Goal: Contribute content

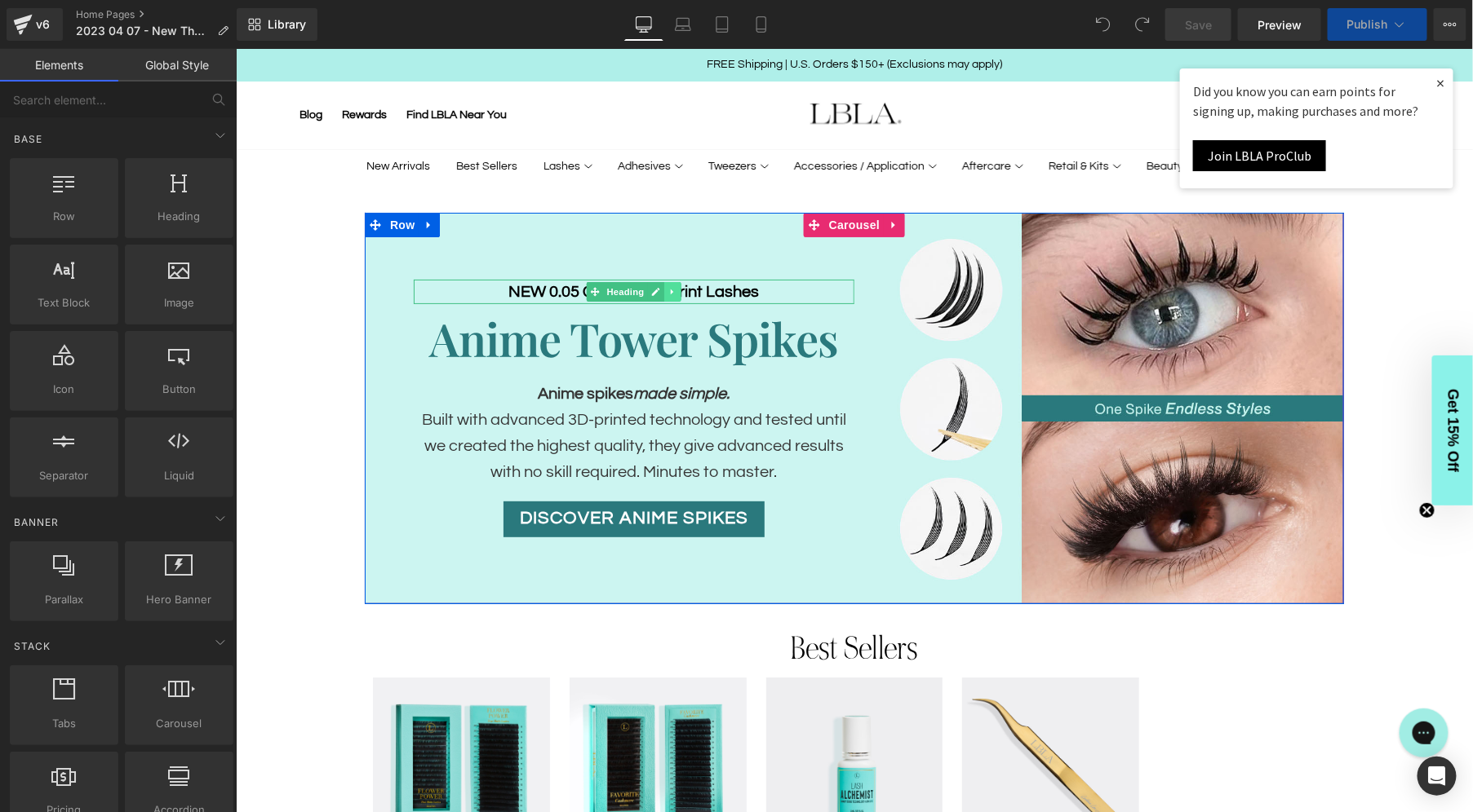
click at [667, 290] on icon at bounding box center [671, 291] width 9 height 9
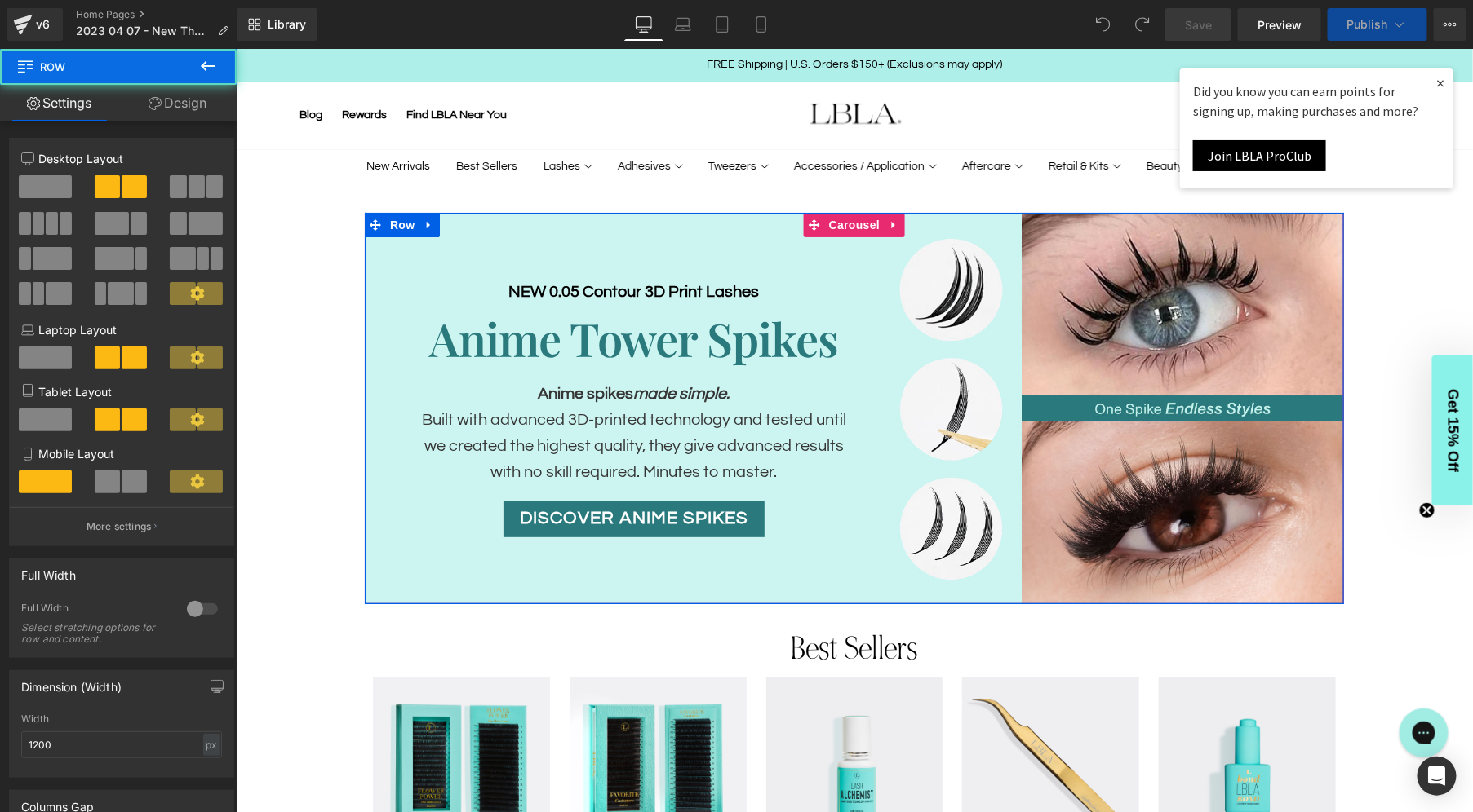
click at [662, 246] on div "NEW 0.05 Contour 3D Print Lashes Heading Anime Tower Spikes Heading Anime spike…" at bounding box center [608, 408] width 490 height 392
click at [610, 296] on span "Heading" at bounding box center [599, 291] width 44 height 20
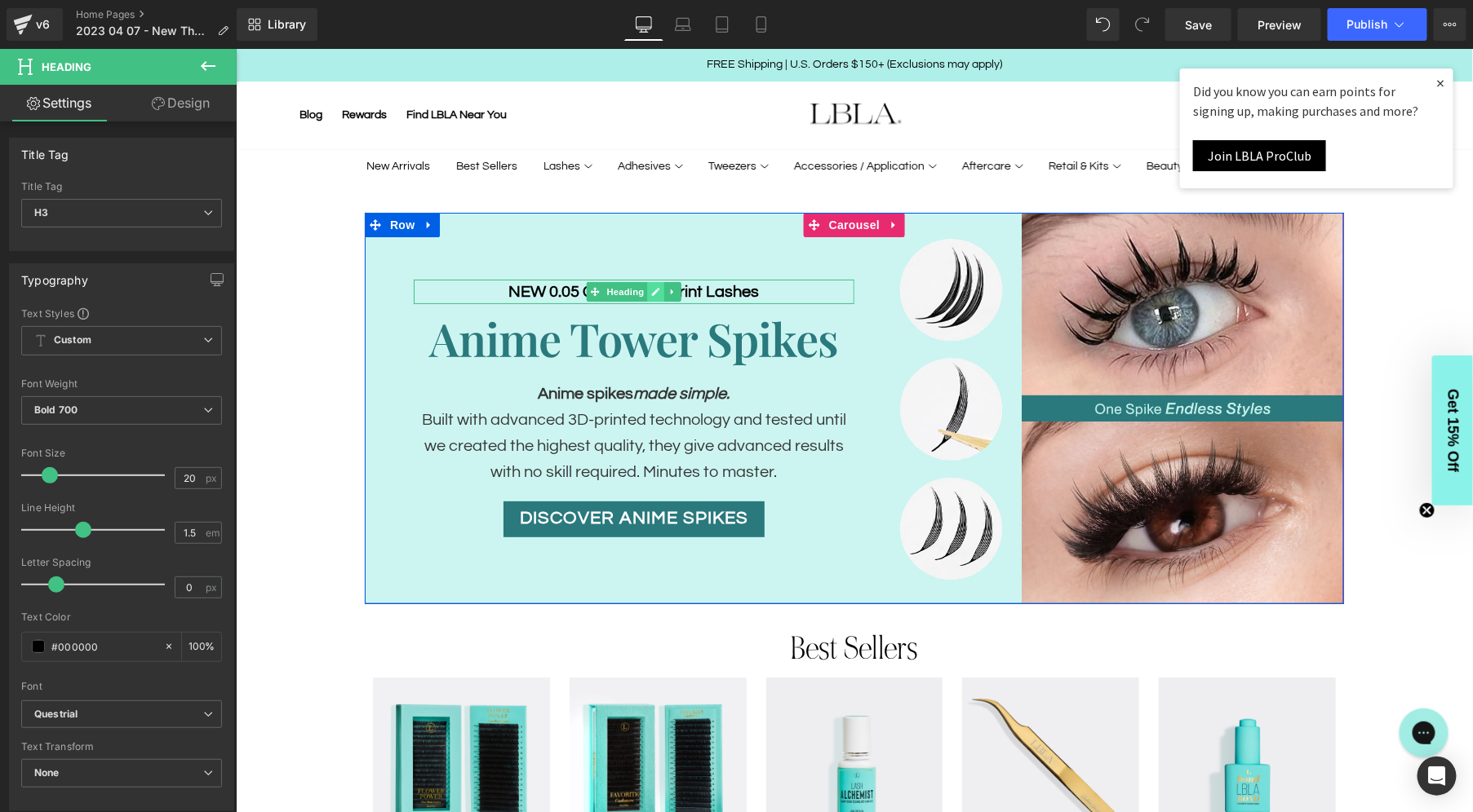
click at [652, 293] on icon at bounding box center [655, 291] width 9 height 9
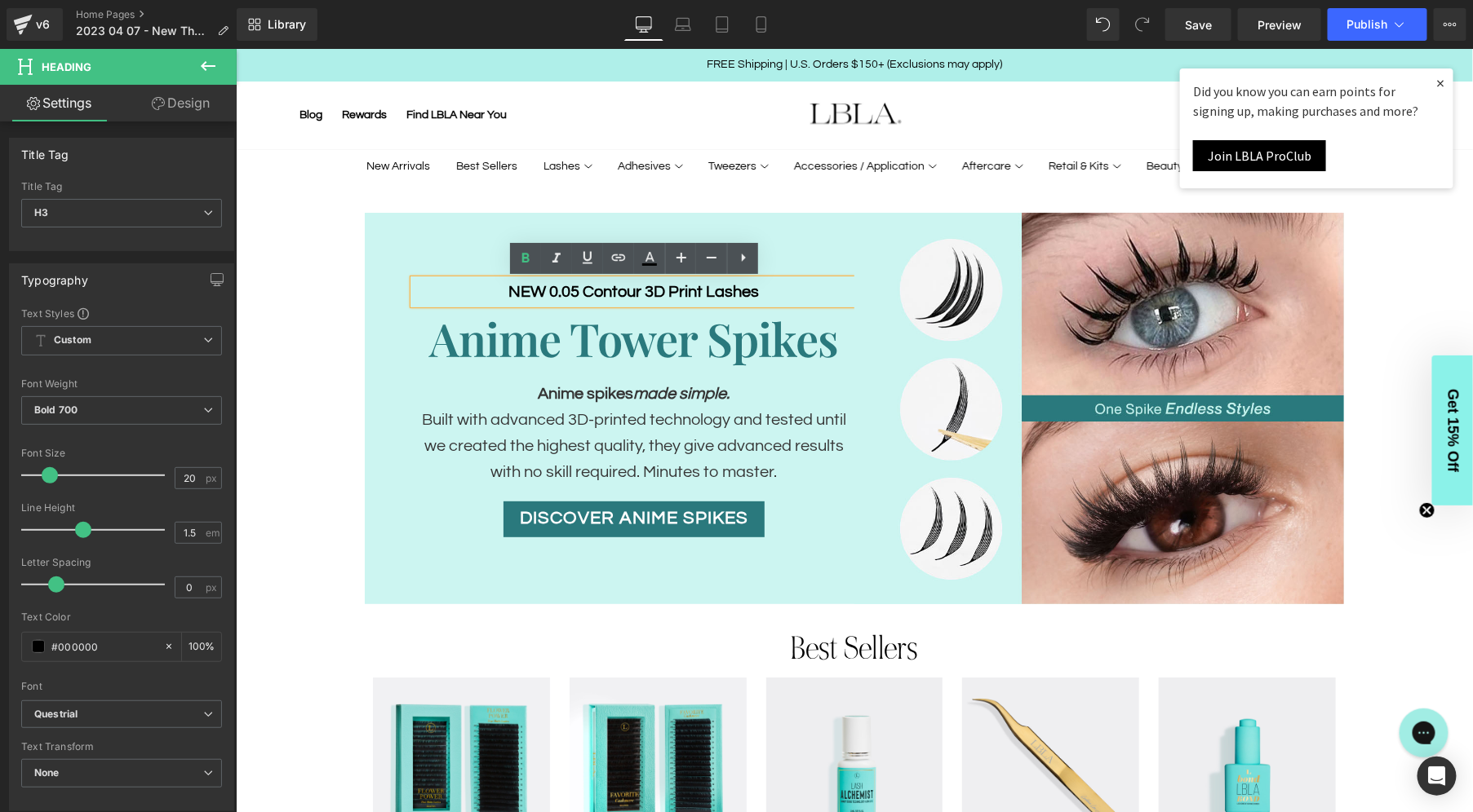
click at [662, 290] on h3 "NEW 0.05 Contour 3D Print Lashes" at bounding box center [633, 291] width 440 height 25
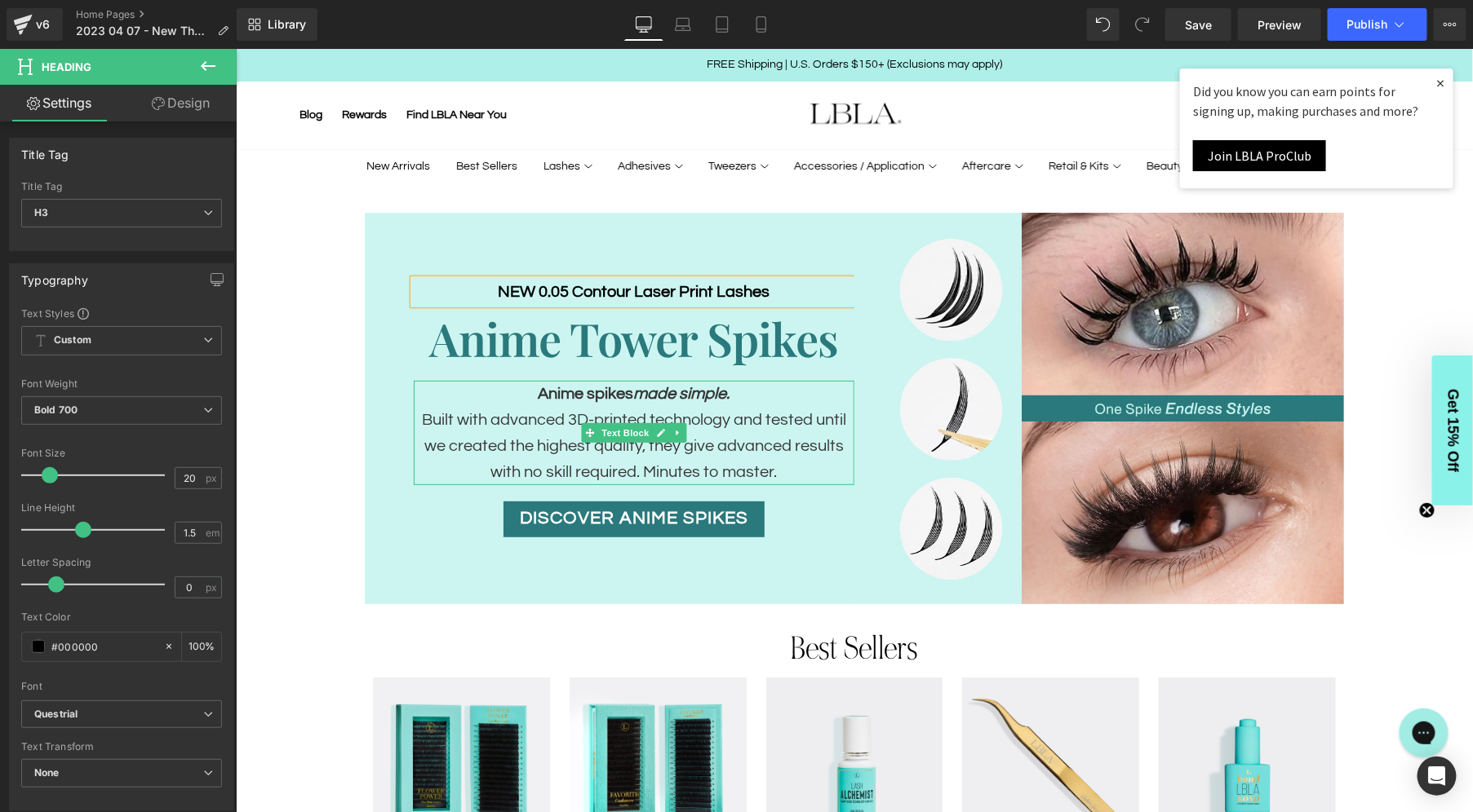
click at [577, 417] on p "Built with advanced 3D-printed technology and tested until we created the highe…" at bounding box center [633, 445] width 440 height 79
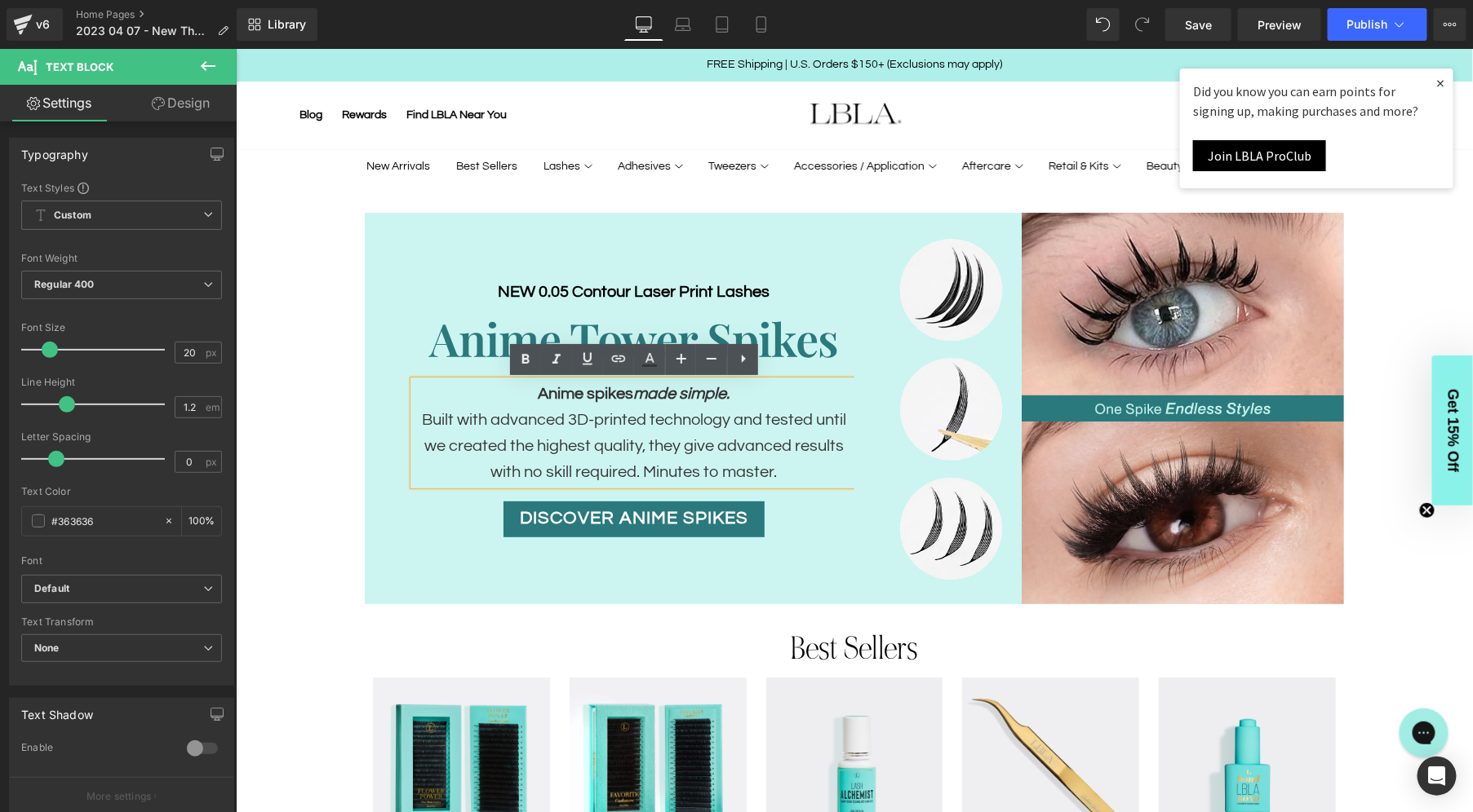
click at [582, 412] on p "Built with advanced 3D-printed technology and tested until we created the highe…" at bounding box center [633, 445] width 440 height 79
click at [770, 352] on h2 "Anime Tower Spikes" at bounding box center [633, 338] width 440 height 68
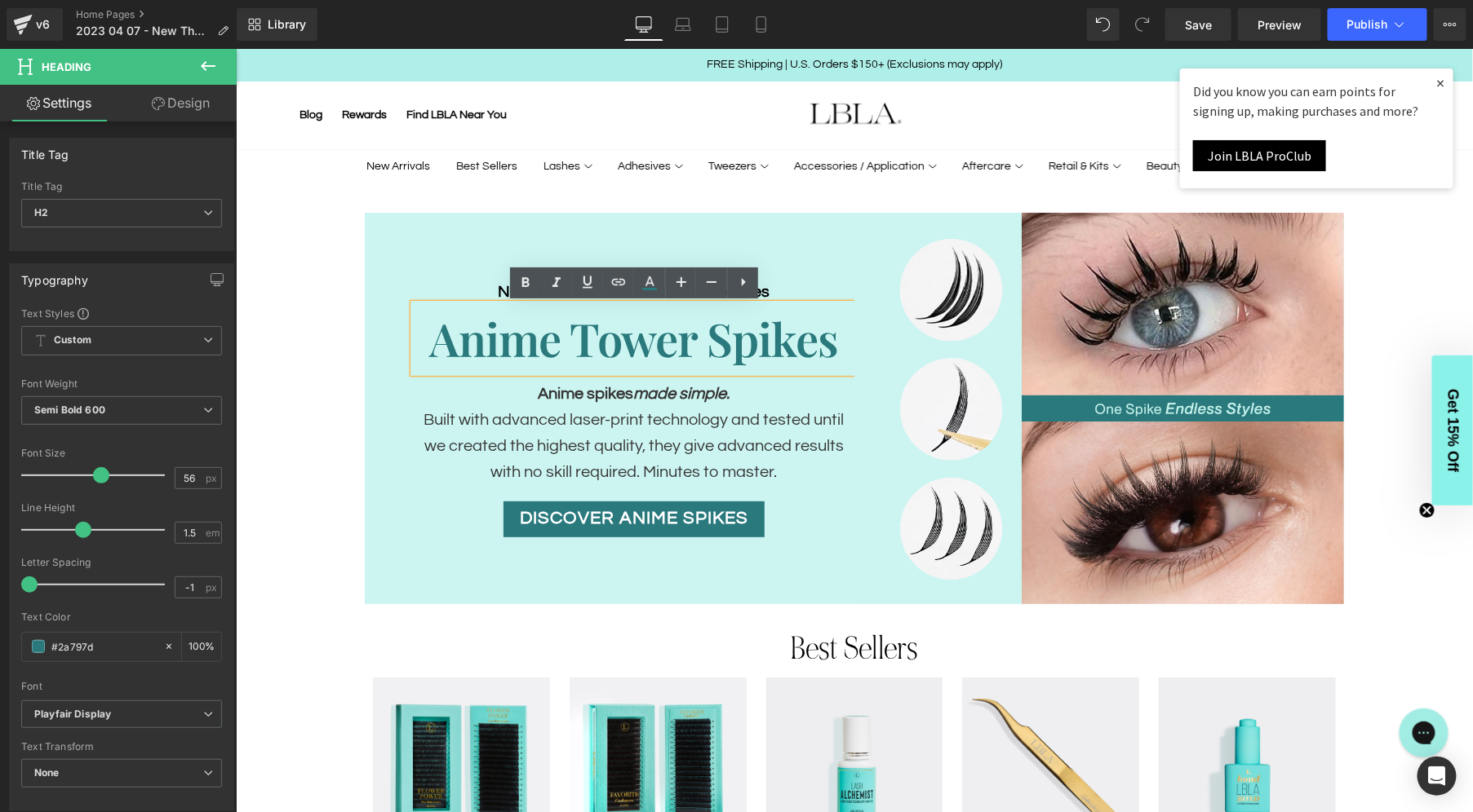
click at [1440, 84] on link "×" at bounding box center [1440, 82] width 25 height 29
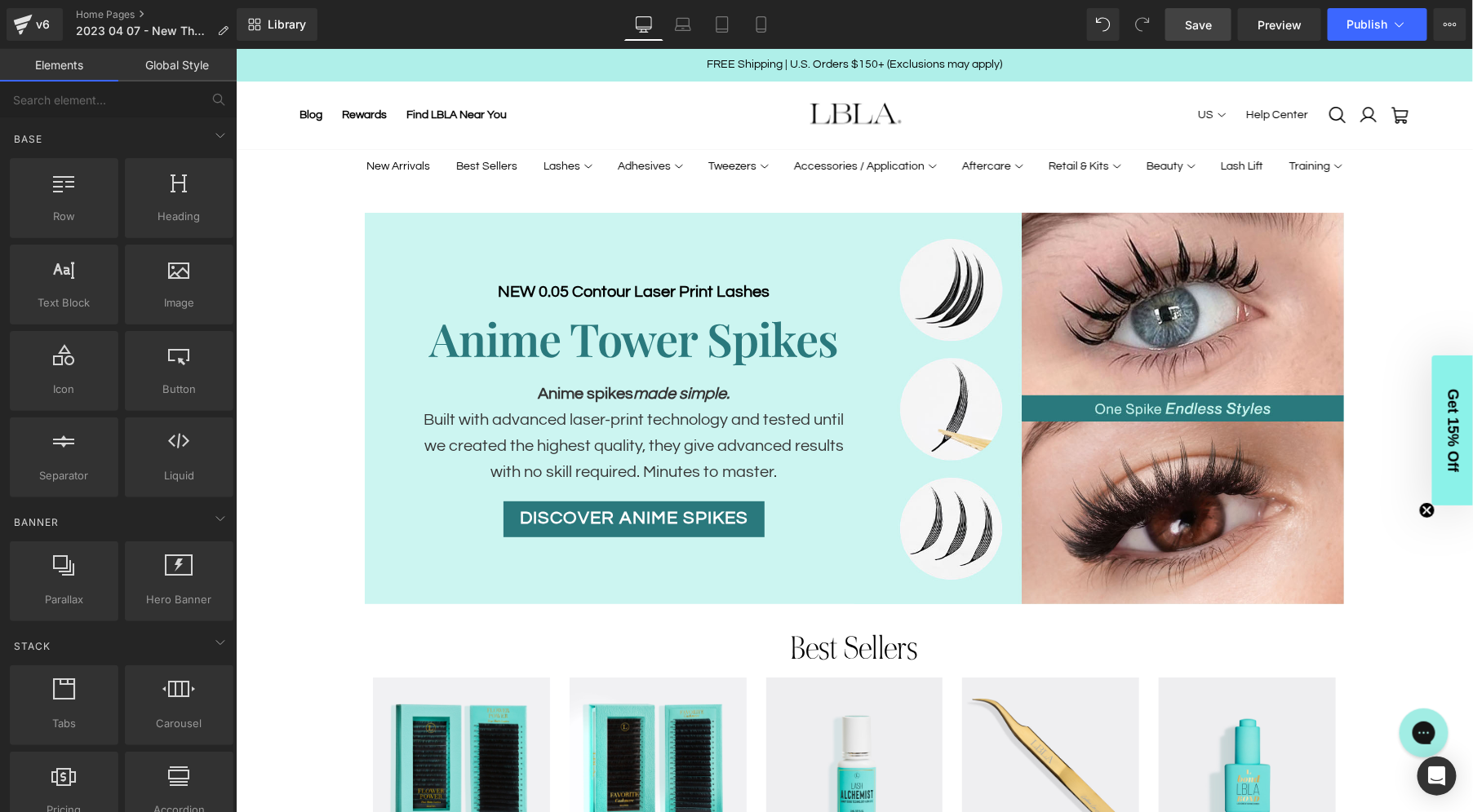
click at [1208, 19] on span "Save" at bounding box center [1198, 25] width 27 height 17
click at [744, 23] on icon at bounding box center [743, 24] width 16 height 16
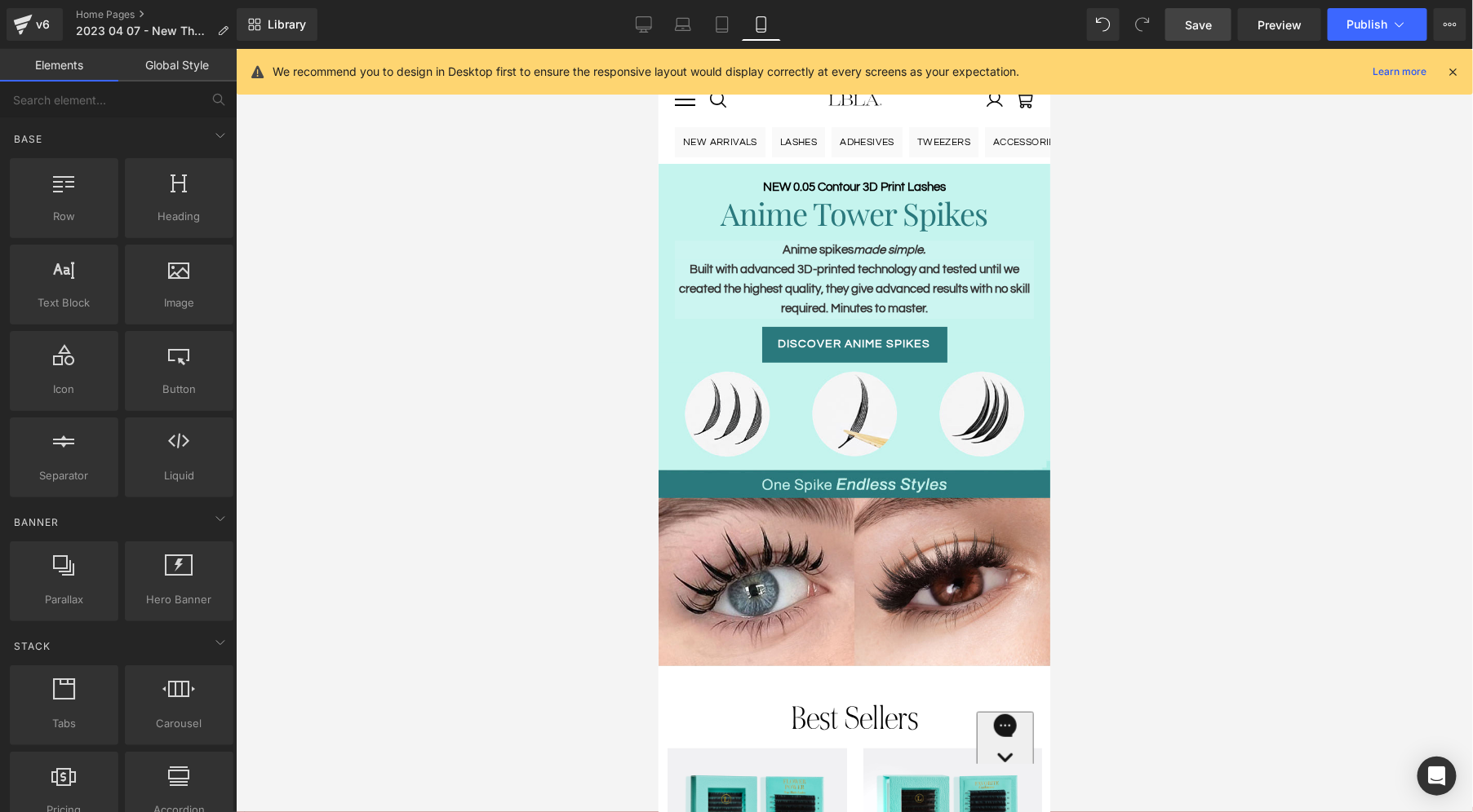
click at [1104, 271] on div at bounding box center [853, 431] width 1237 height 764
click at [646, 20] on icon at bounding box center [643, 24] width 16 height 16
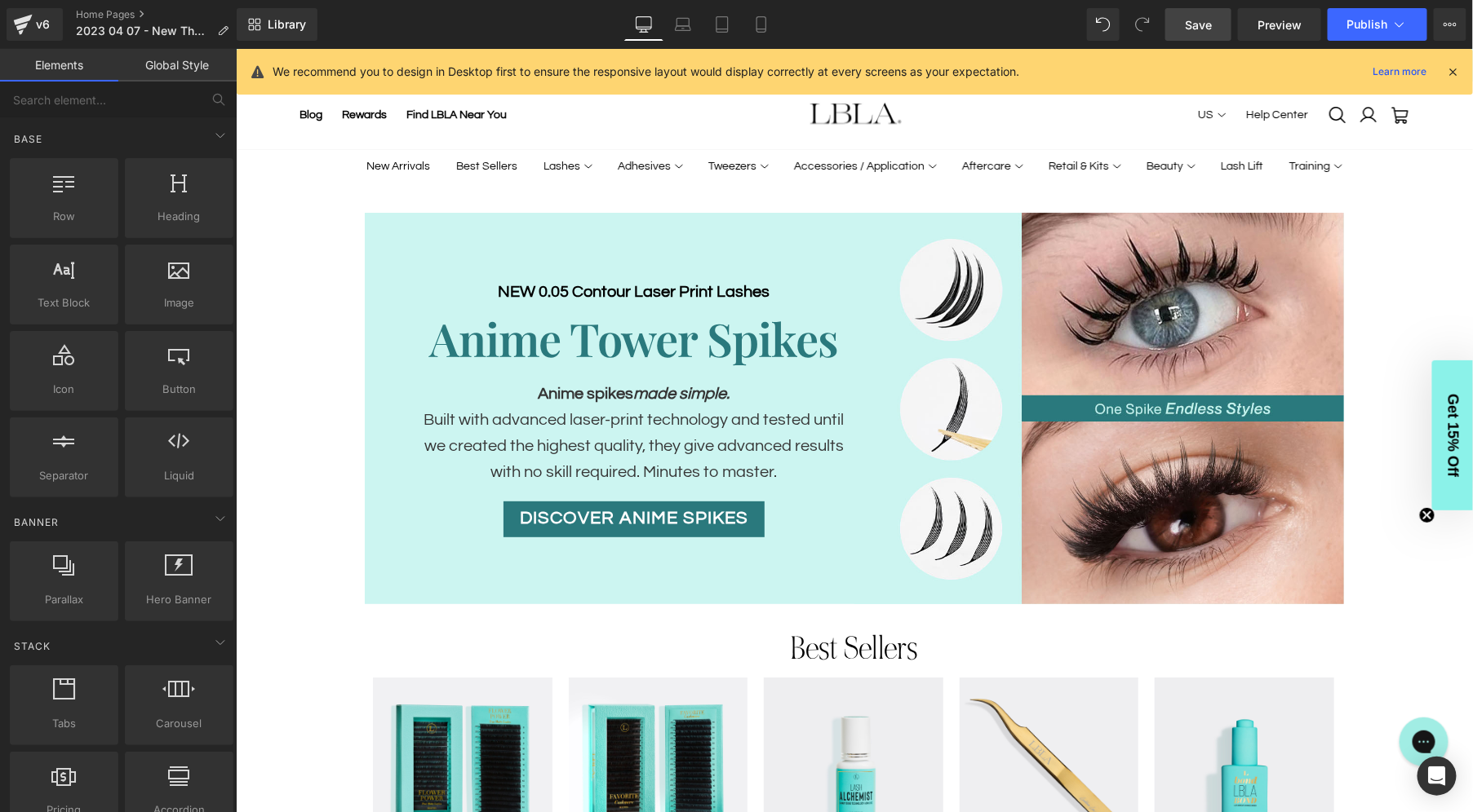
scroll to position [165, 0]
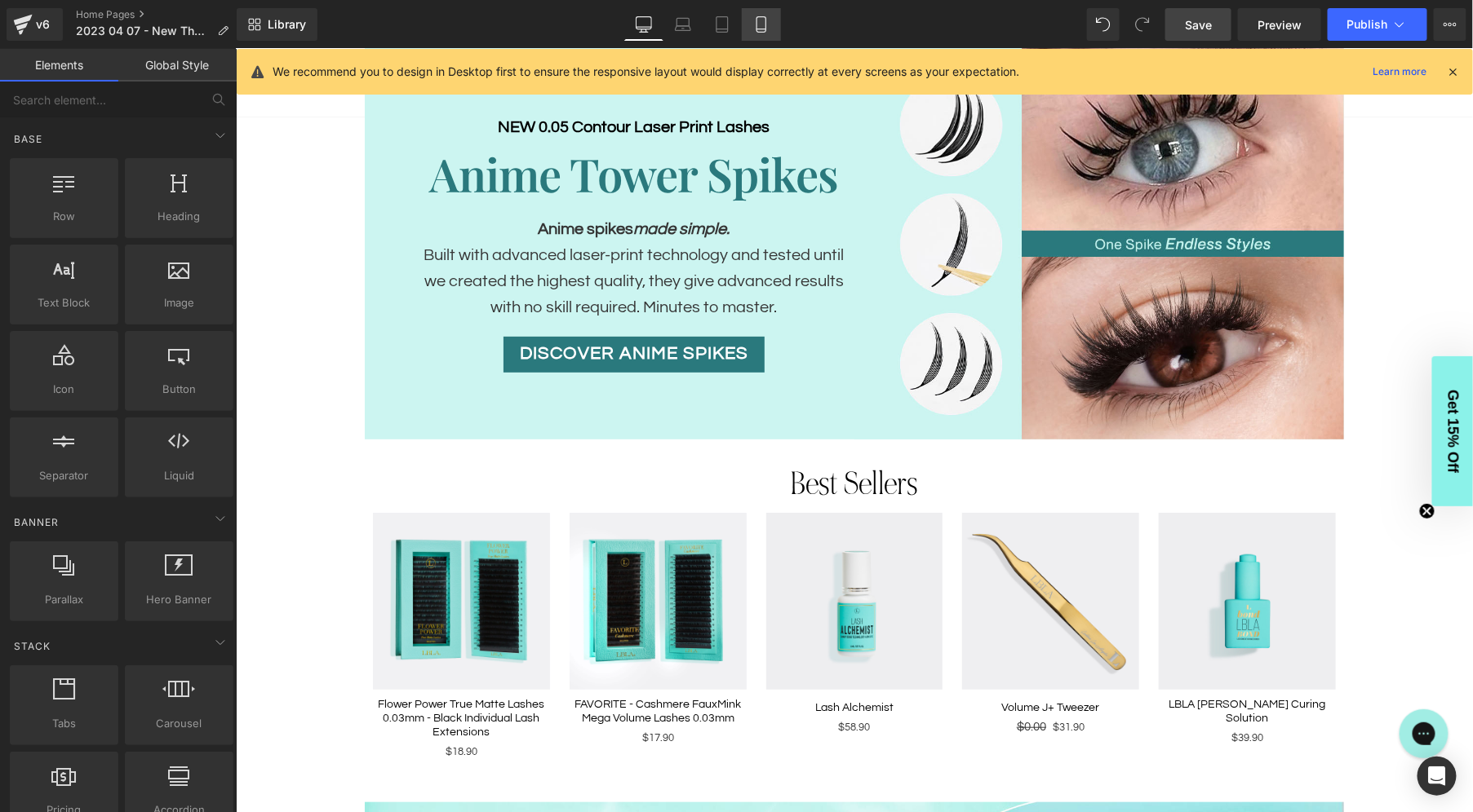
click at [758, 26] on icon at bounding box center [760, 24] width 16 height 16
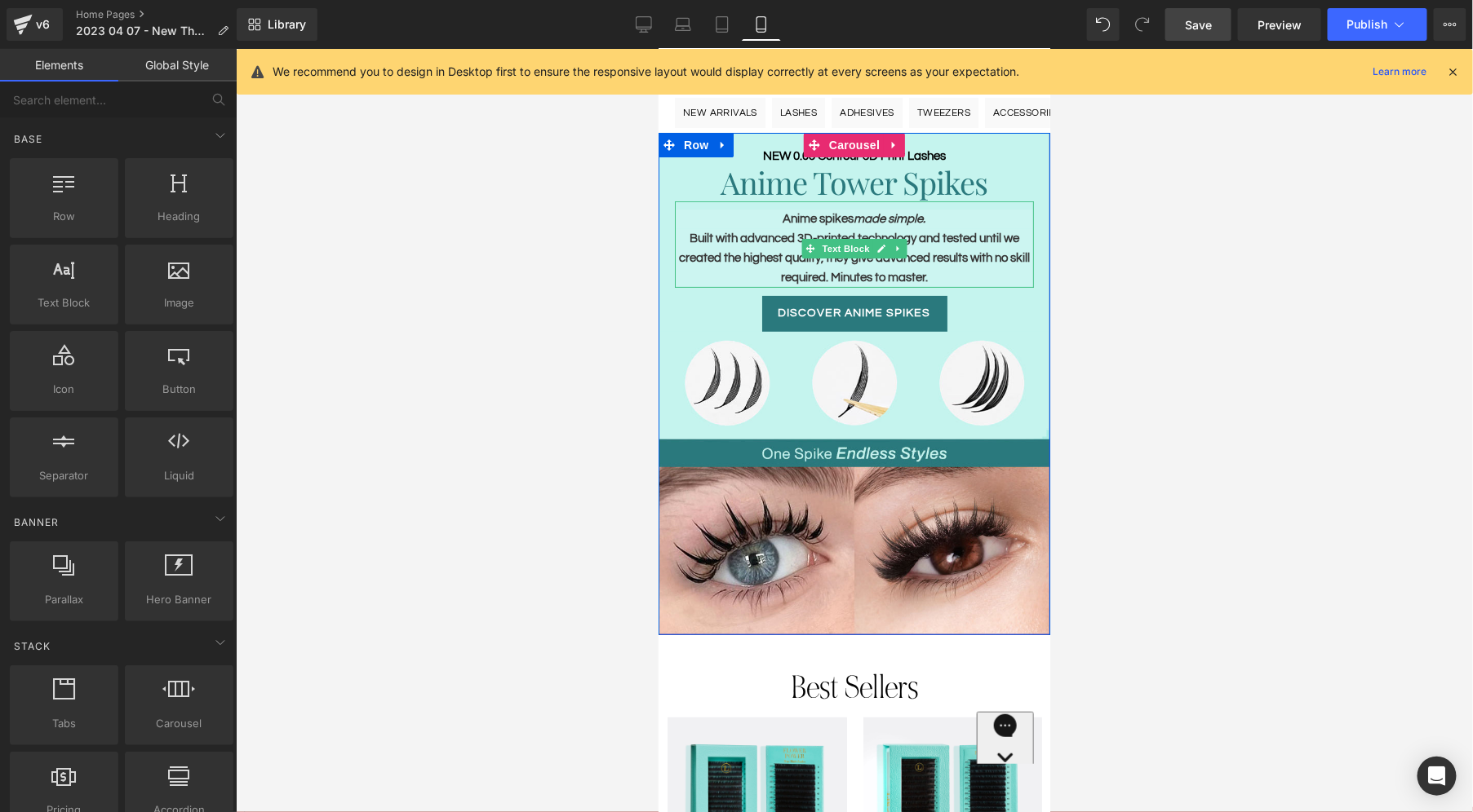
scroll to position [0, 0]
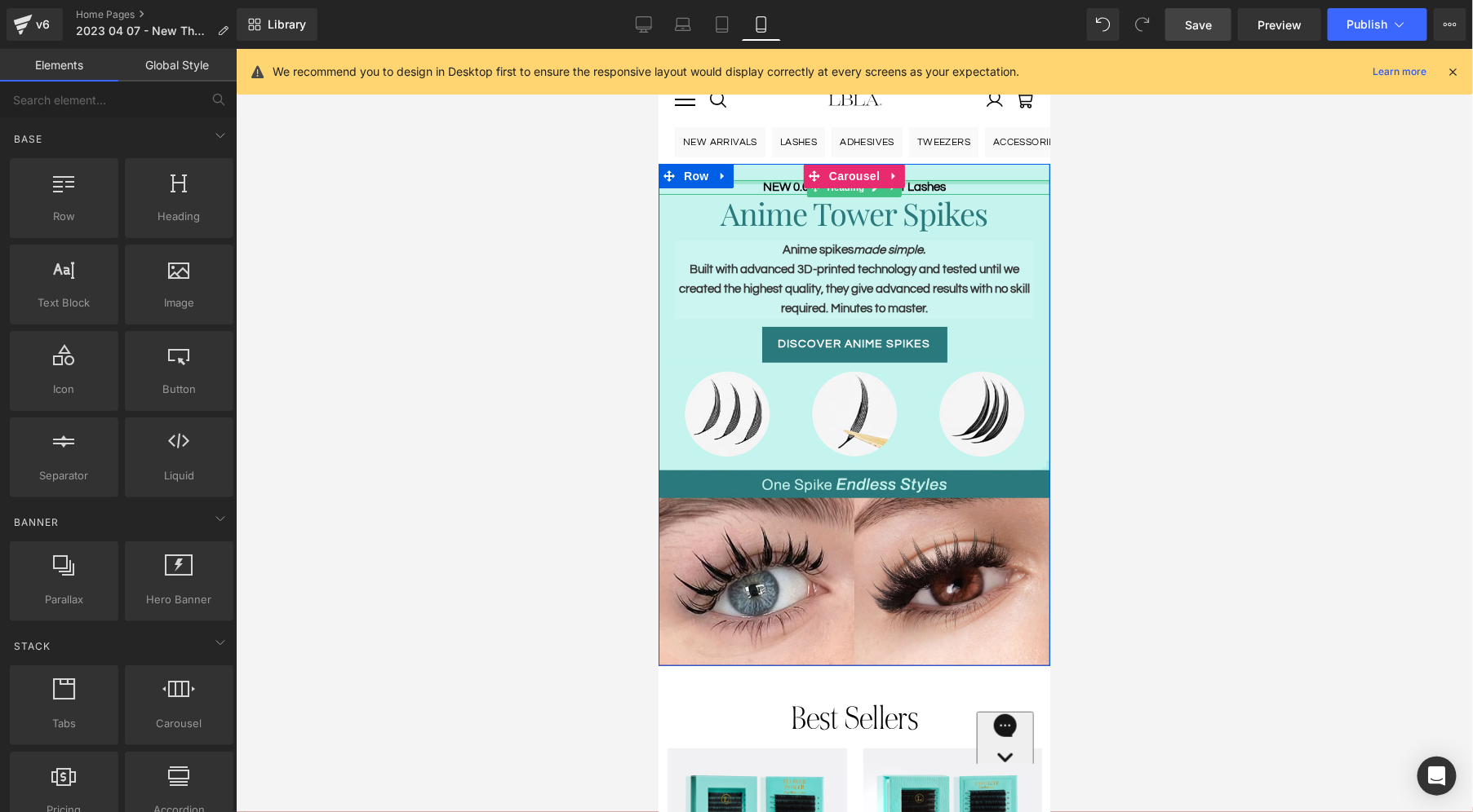
click at [790, 182] on div at bounding box center [853, 181] width 392 height 4
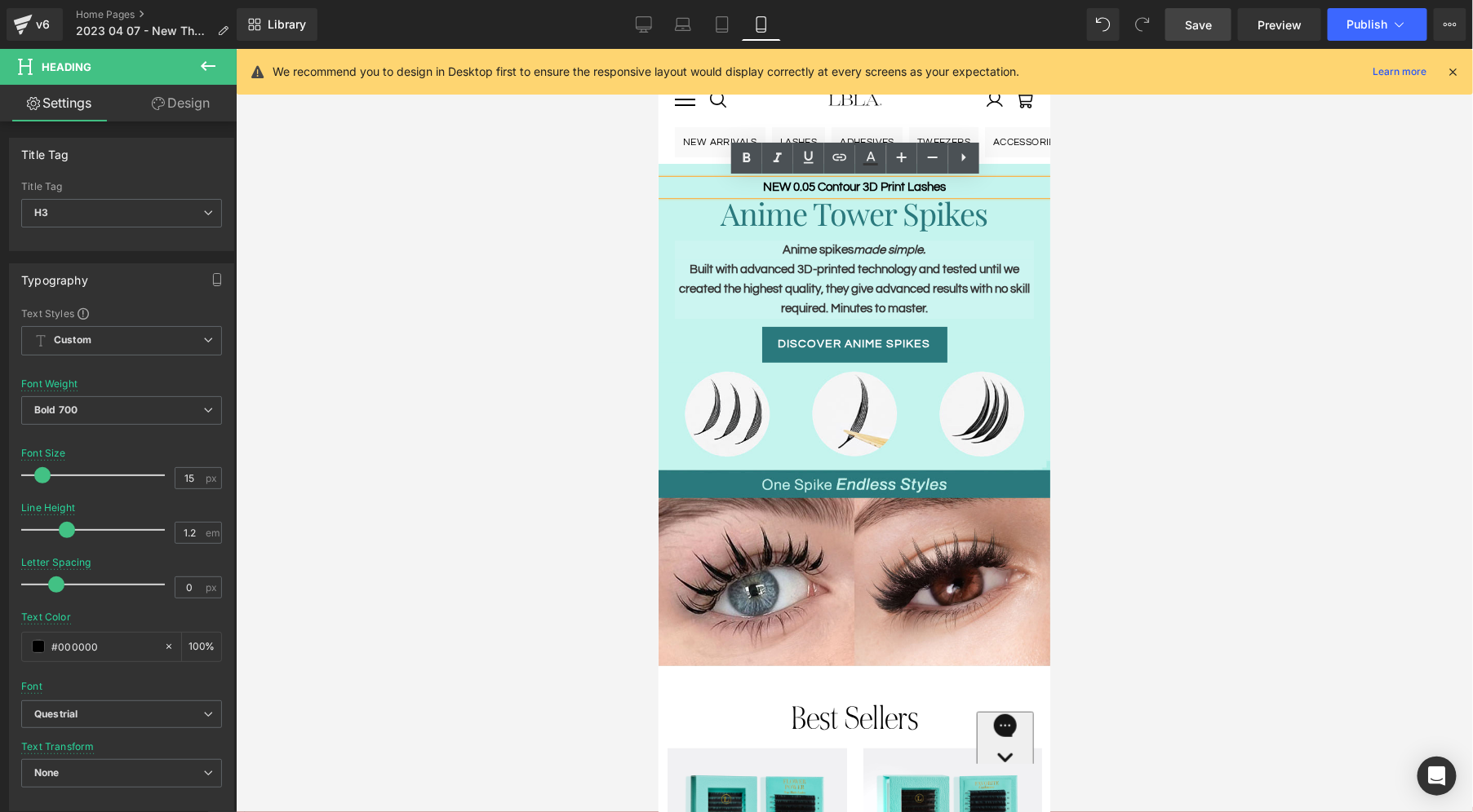
click at [847, 181] on h3 "NEW 0.05 Contour 3D Print Lashes" at bounding box center [853, 186] width 392 height 14
click at [801, 269] on span at bounding box center [810, 279] width 17 height 20
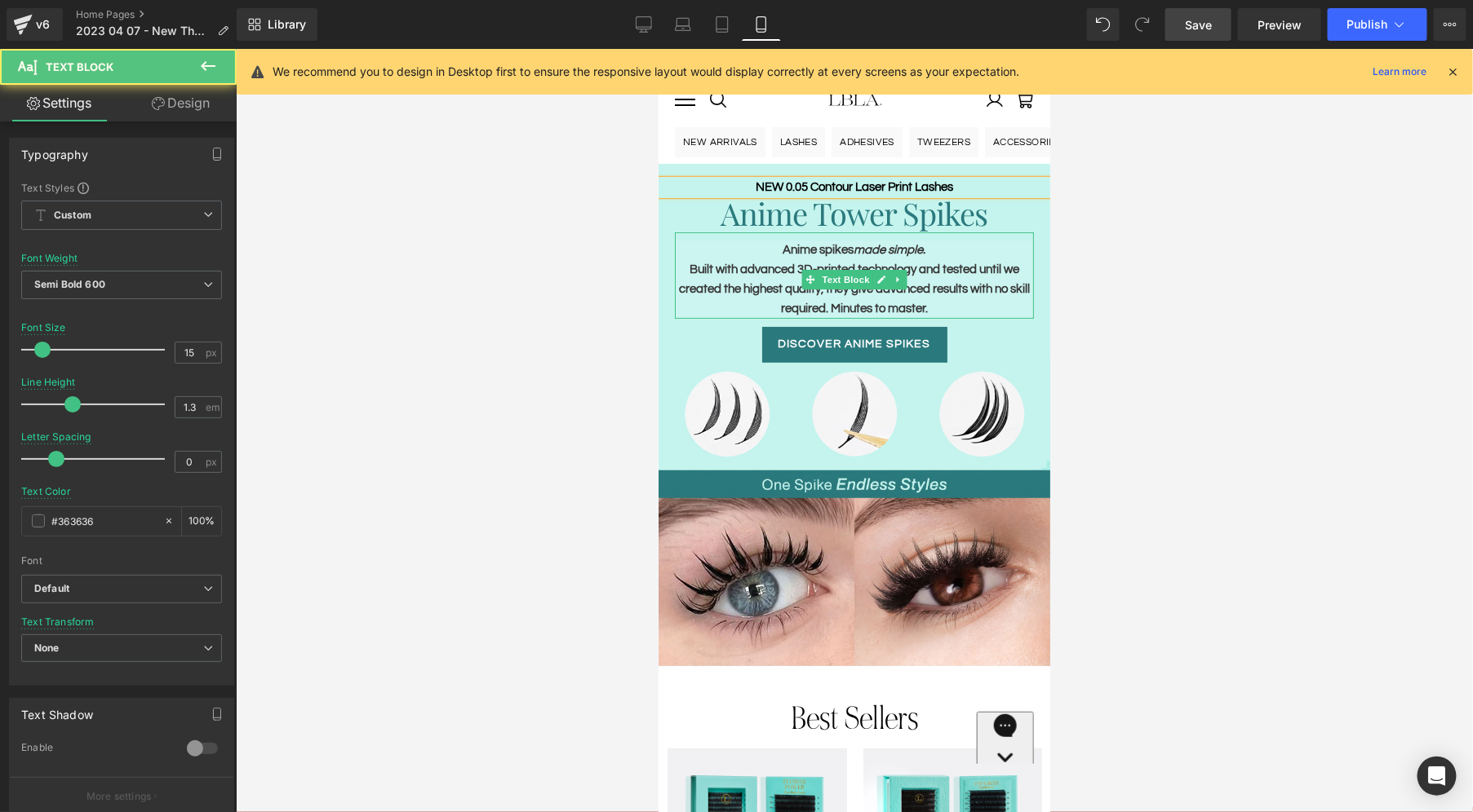
click at [790, 267] on p "Built with advanced 3D-printed technology and tested until we created the highe…" at bounding box center [853, 288] width 359 height 59
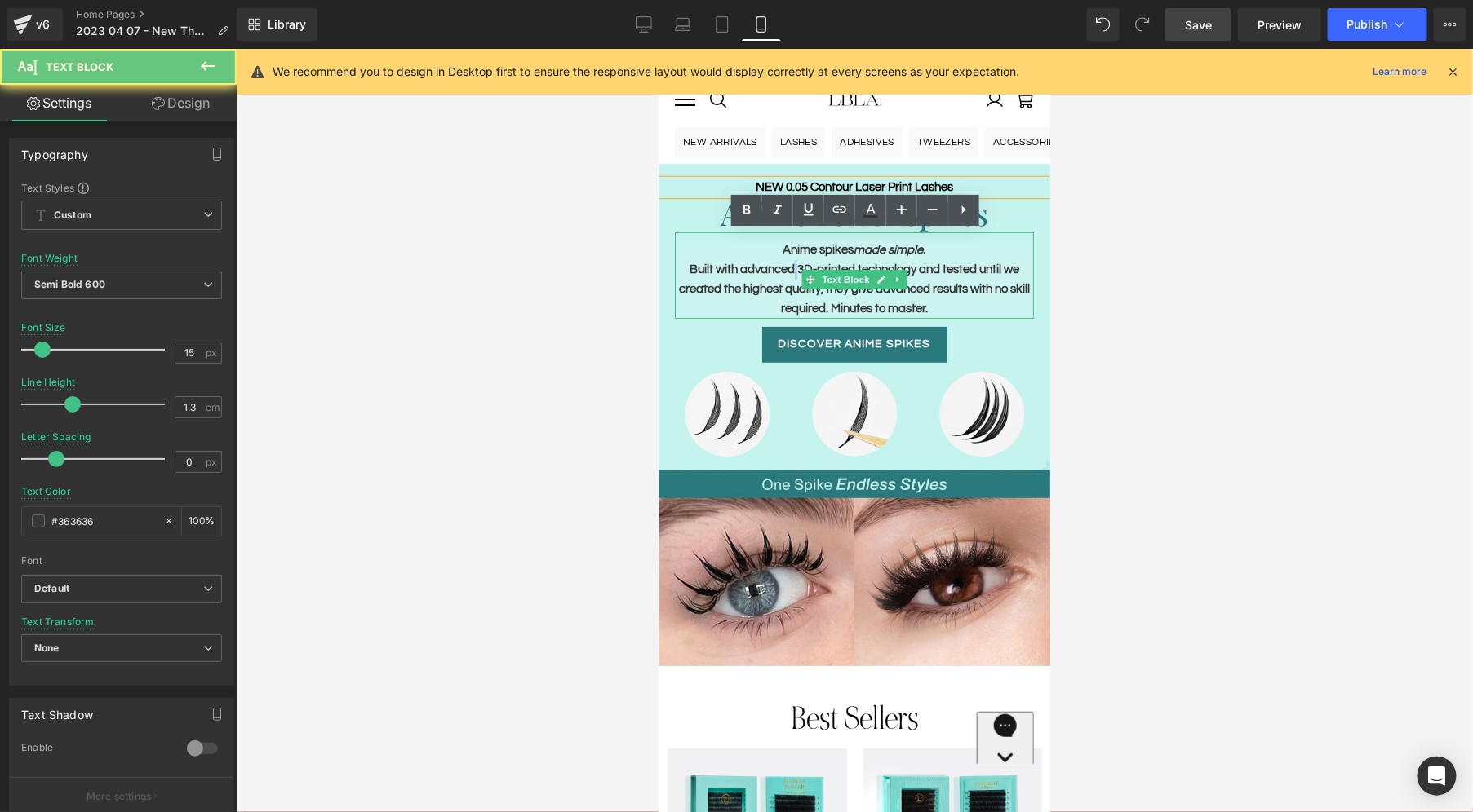
click at [790, 267] on p "Built with advanced 3D-printed technology and tested until we created the highe…" at bounding box center [853, 288] width 359 height 59
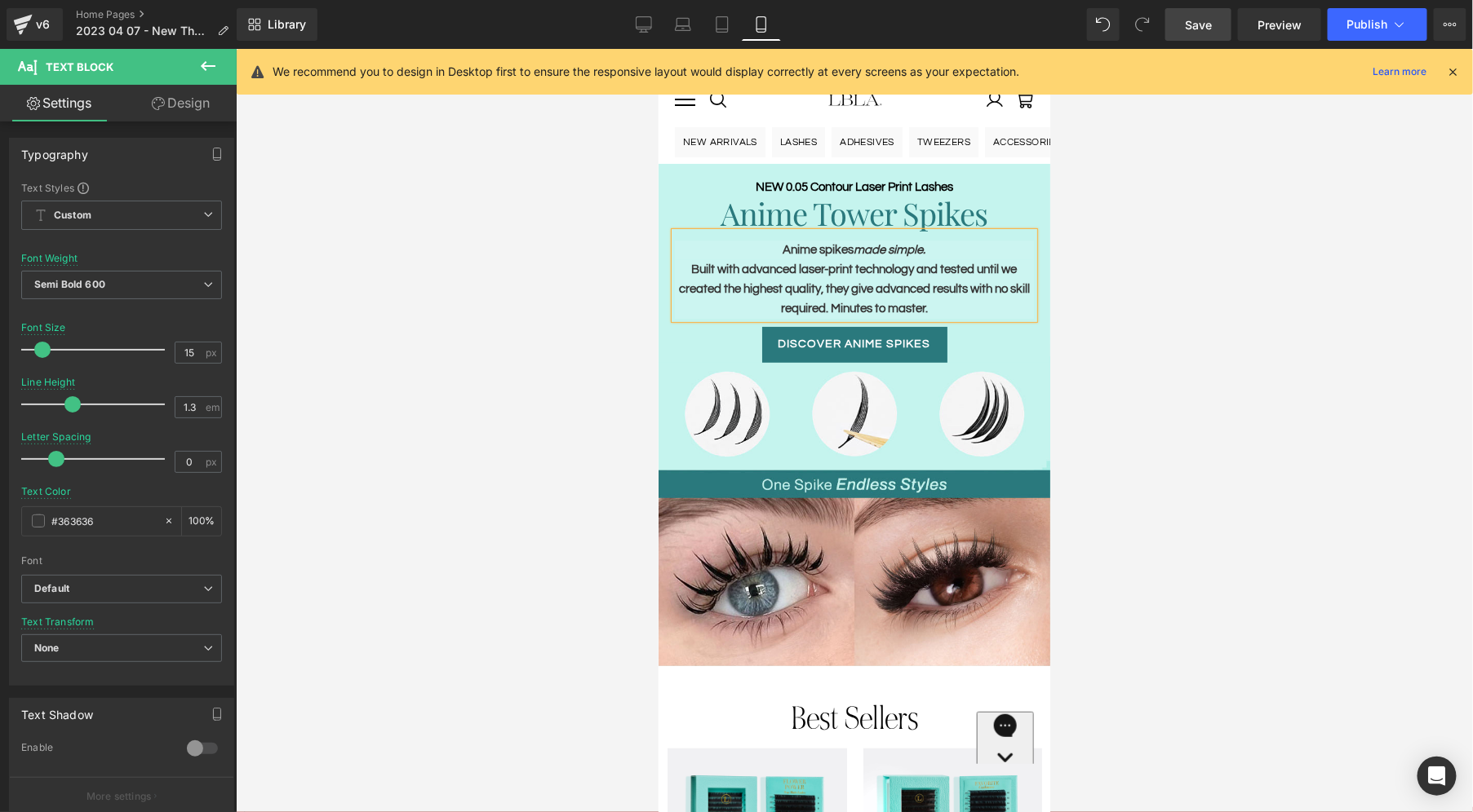
click at [1147, 309] on div at bounding box center [853, 431] width 1237 height 764
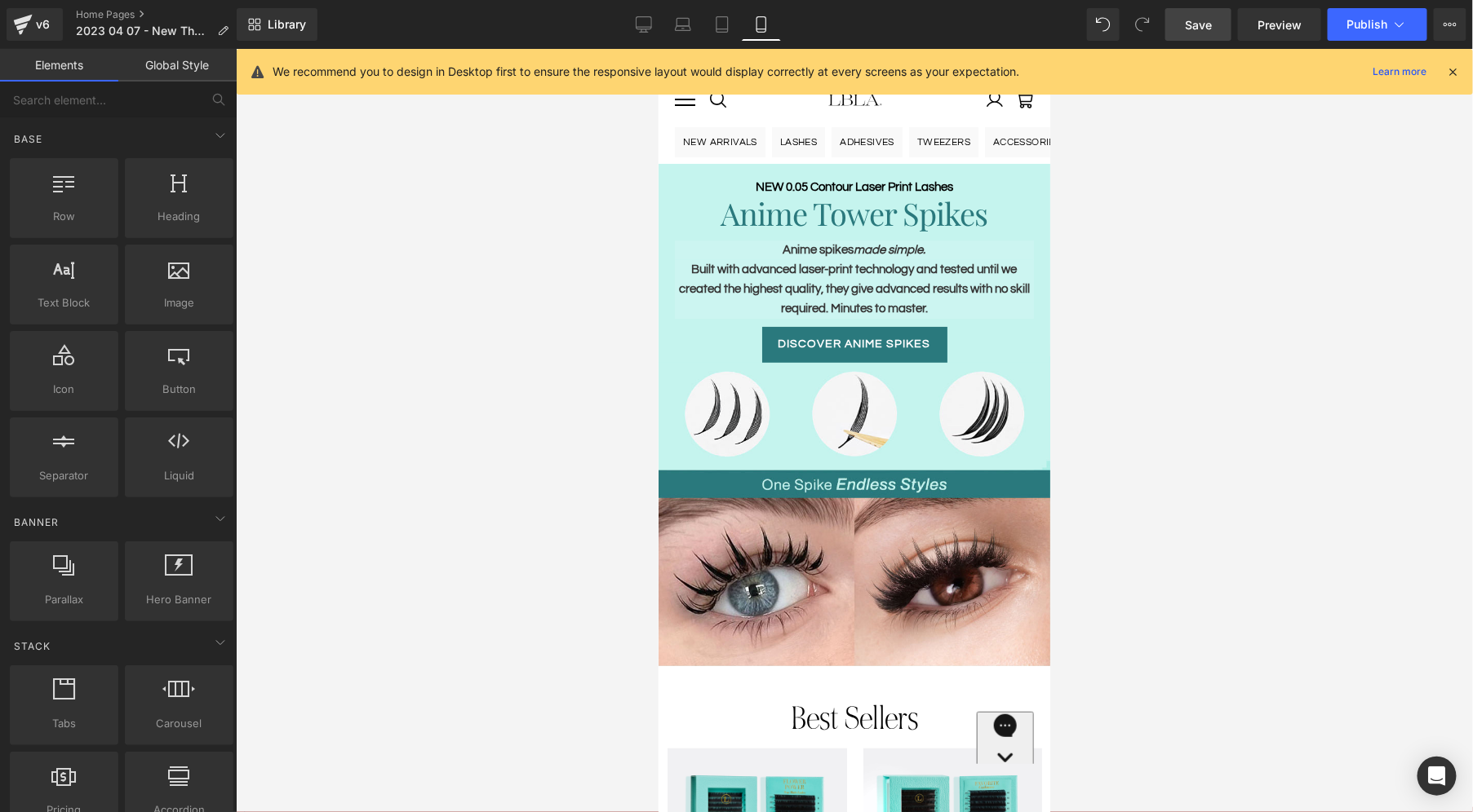
click at [1202, 16] on span "Save" at bounding box center [1198, 25] width 27 height 17
click at [1381, 18] on span "Publish" at bounding box center [1367, 25] width 41 height 13
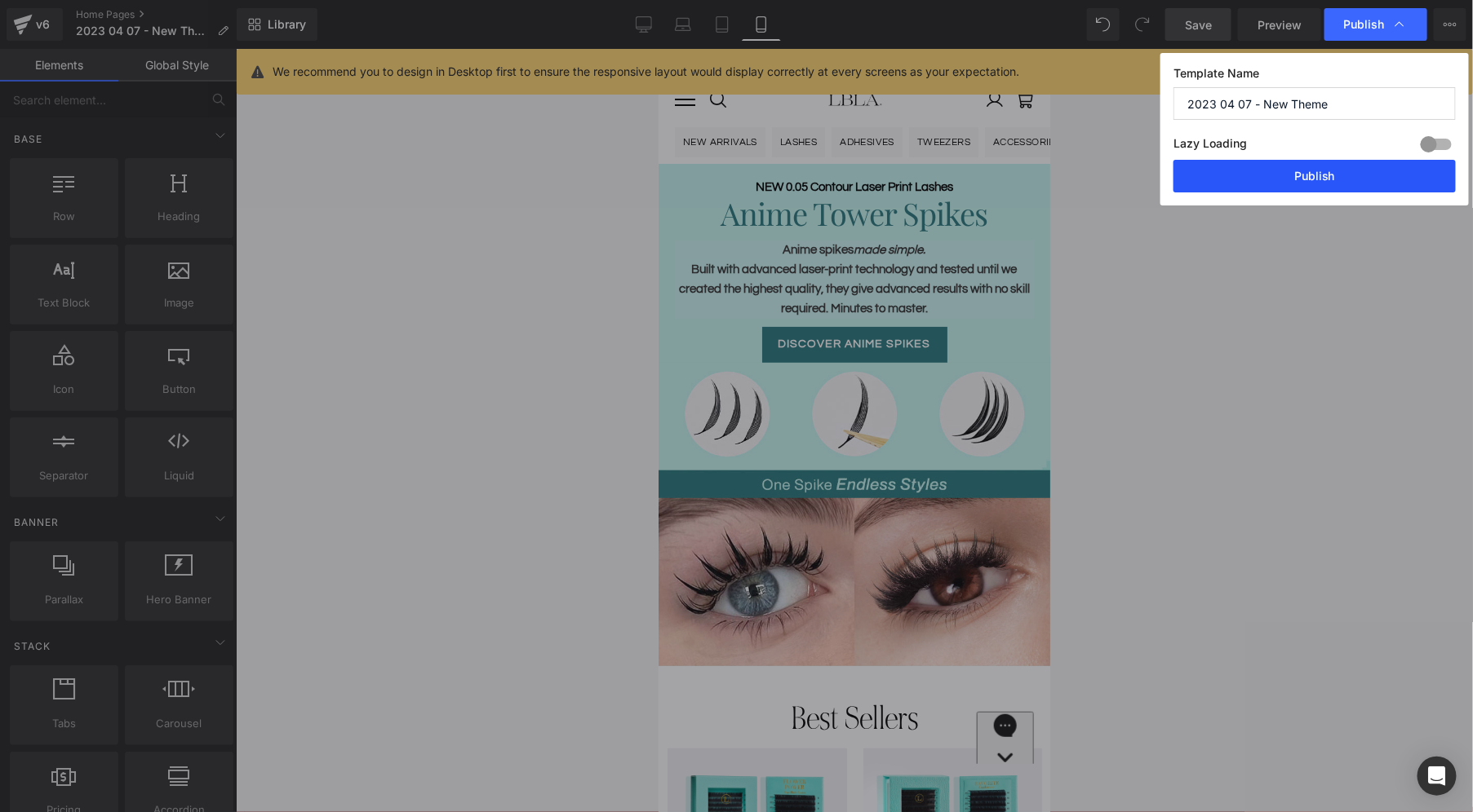
click at [1315, 174] on button "Publish" at bounding box center [1314, 176] width 282 height 32
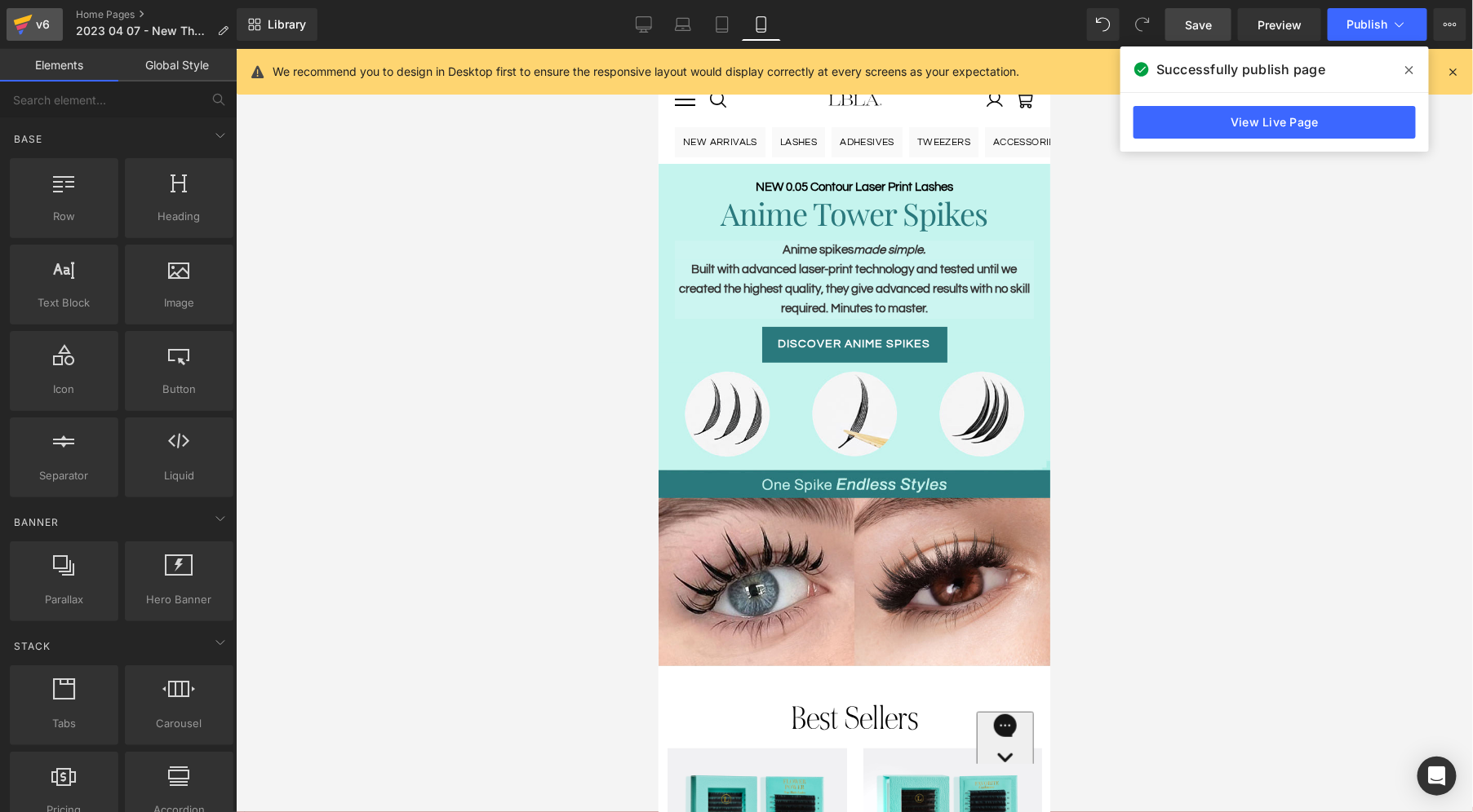
click at [36, 16] on div "v6" at bounding box center [42, 25] width 20 height 21
